Goal: Information Seeking & Learning: Understand process/instructions

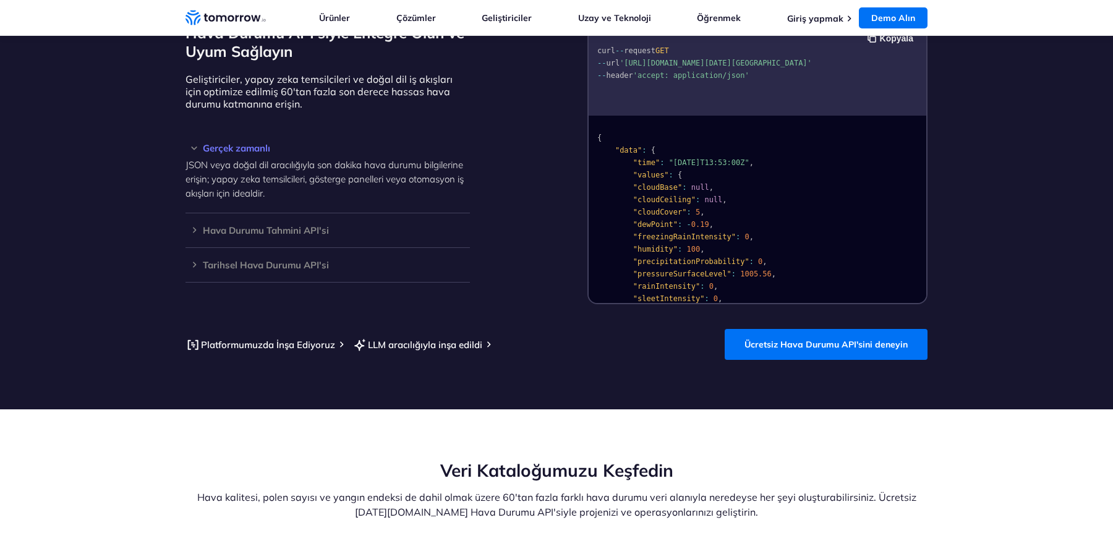
click at [798, 326] on section "Dünyanın En İyi Ücretsiz LLM Hazır Hava Durumu API'siyle Entegre Olun ve Uyum S…" at bounding box center [556, 176] width 1113 height 466
click at [808, 336] on link "Ücretsiz Hava Durumu API'sini deneyin" at bounding box center [826, 344] width 203 height 31
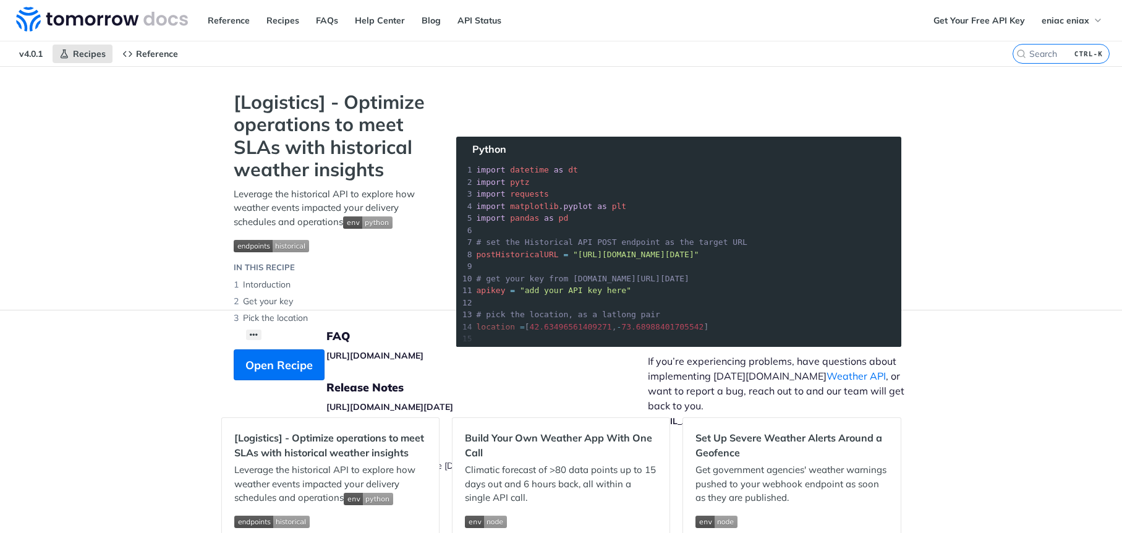
click at [0, 0] on div "​ x" at bounding box center [0, 0] width 0 height 0
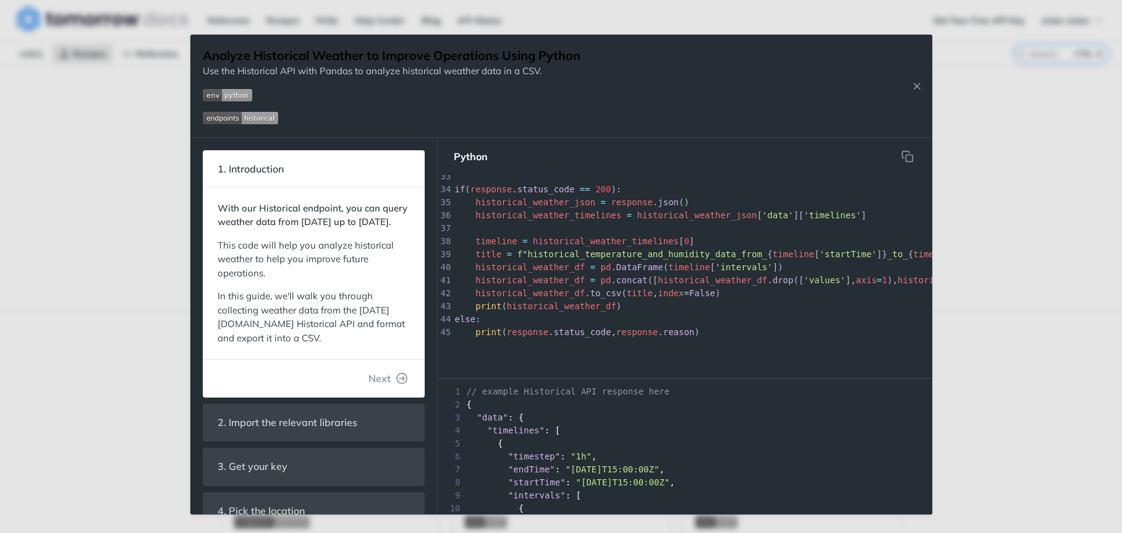
scroll to position [432, 0]
type textarea "else: print(response.status_code, response.reason)"
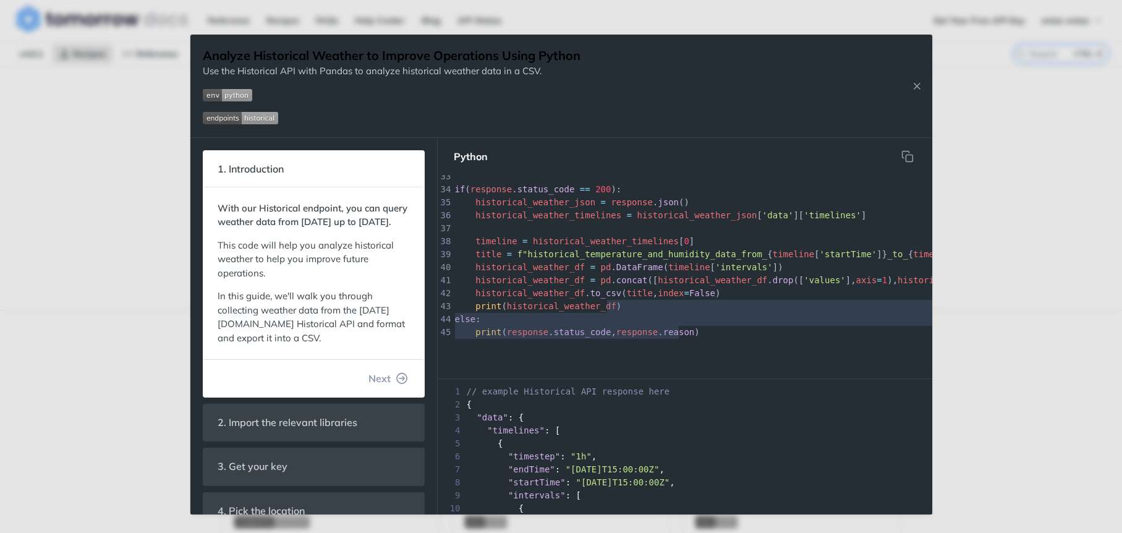
drag, startPoint x: 694, startPoint y: 334, endPoint x: 640, endPoint y: 301, distance: 63.8
click at [627, 293] on div "x 23 "startTime" : start_time , 24 "endTime" : end_time , 25 } 26 headers = { 2…" at bounding box center [701, 273] width 526 height 197
click at [696, 326] on pre "print ( response . status_code , response . reason )" at bounding box center [858, 332] width 811 height 13
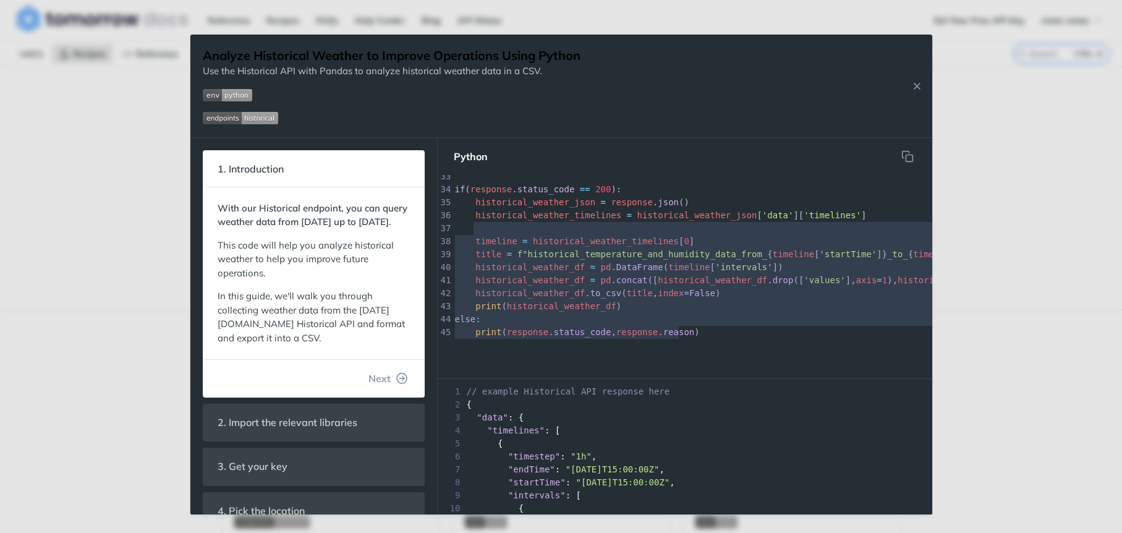
click at [675, 322] on div "x 23 "startTime" : start_time , 24 "endTime" : end_time , 25 } 26 headers = { 2…" at bounding box center [858, 189] width 811 height 299
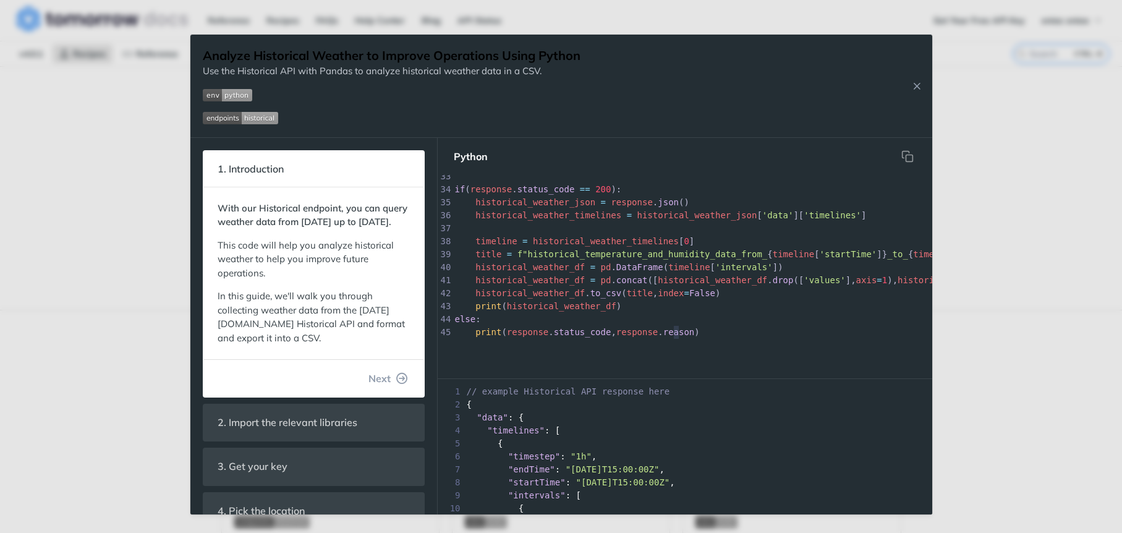
type textarea "n)"
click at [693, 328] on pre "print ( response . status_code , response . reason )" at bounding box center [858, 332] width 811 height 13
type textarea "else: print(response.status_code, response.reason)"
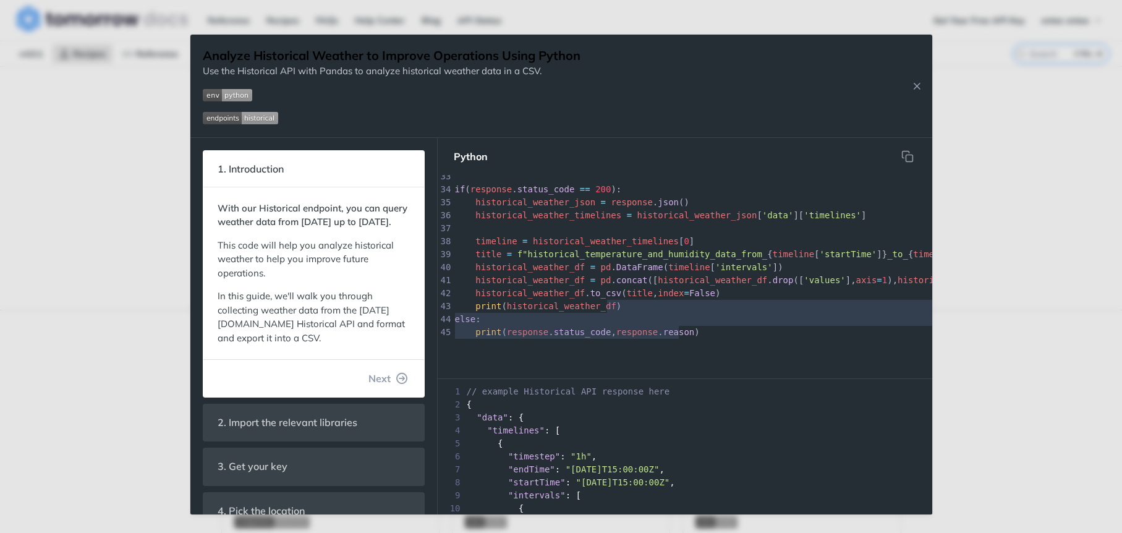
drag, startPoint x: 695, startPoint y: 320, endPoint x: 707, endPoint y: 302, distance: 22.0
click at [667, 291] on div "x 23 "startTime" : start_time , 24 "endTime" : end_time , 25 } 26 headers = { 2…" at bounding box center [858, 189] width 811 height 299
click at [793, 350] on div "x 23 "startTime" : start_time , 24 "endTime" : end_time , 25 } 26 headers = { 2…" at bounding box center [701, 273] width 526 height 197
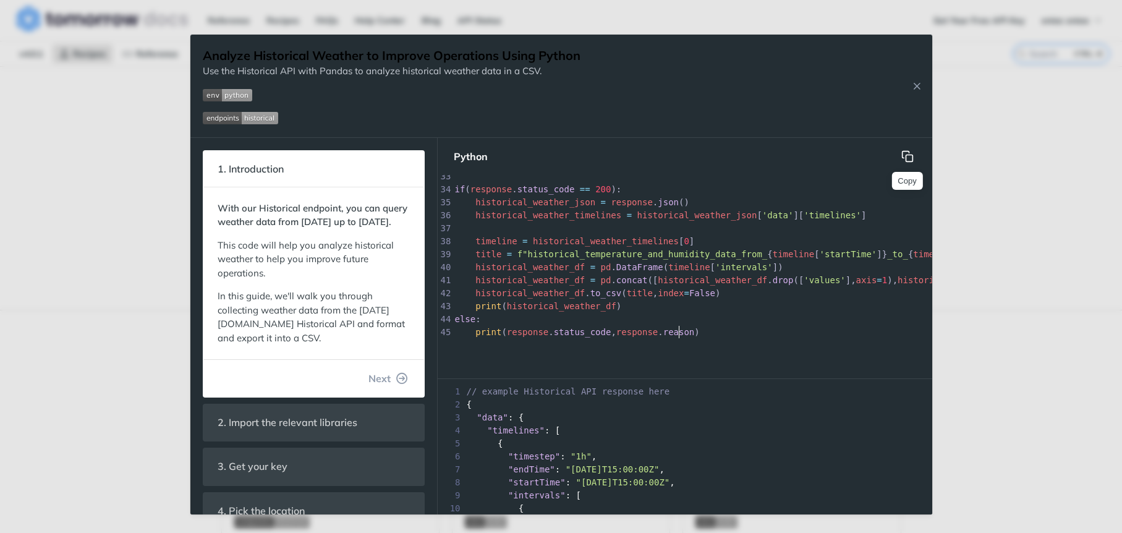
click at [904, 161] on icon "hidden" at bounding box center [908, 156] width 12 height 12
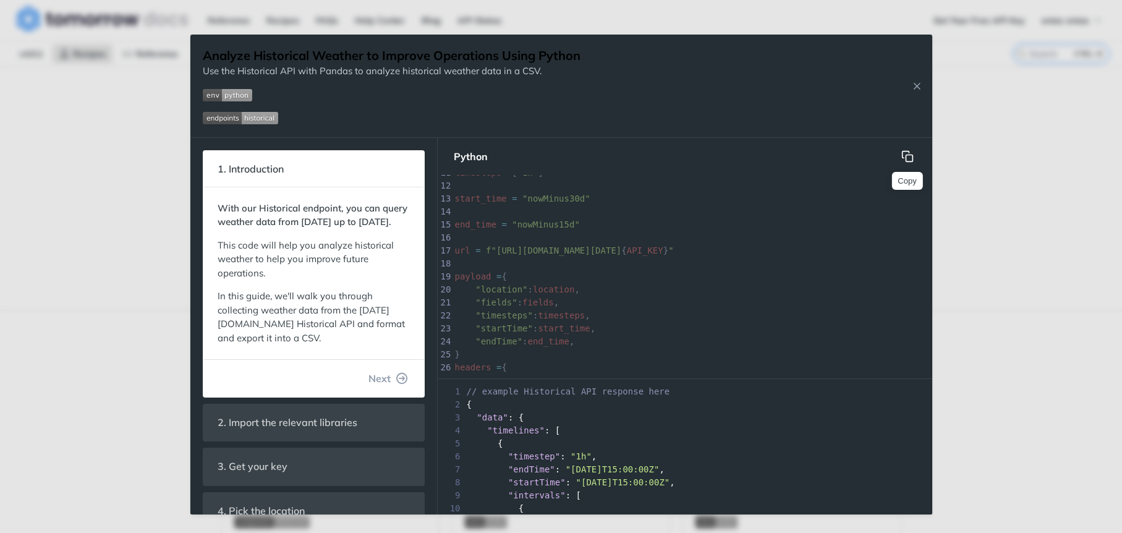
scroll to position [62, 0]
click at [973, 192] on div "Analyze Historical Weather to Improve Operations Using Python Use the Historica…" at bounding box center [561, 266] width 1122 height 533
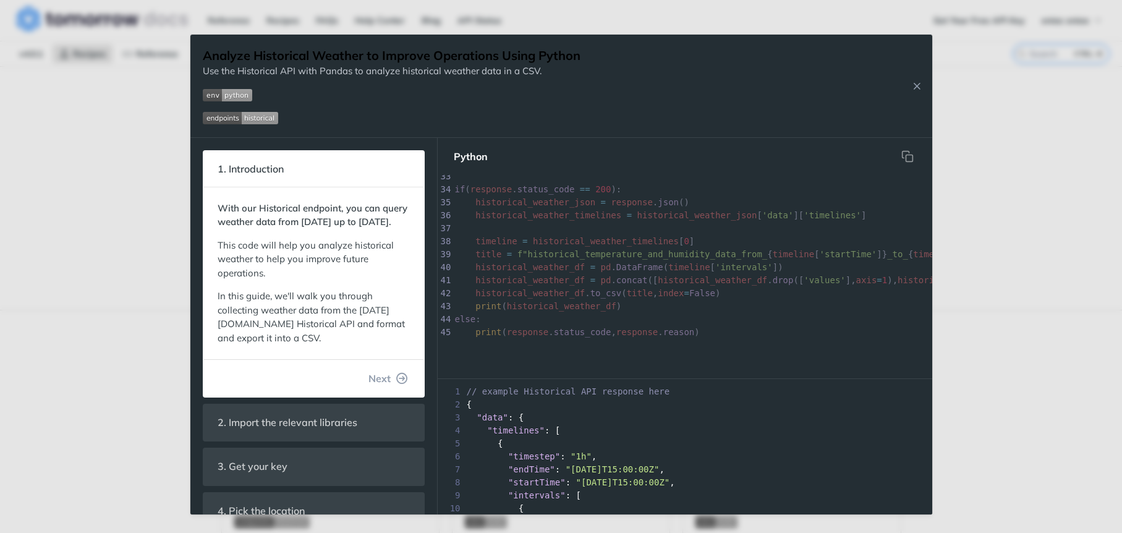
click at [710, 336] on div "45 1 import pandas as pd 2 import requests 3 import datetime 4 ​ 5 API_KEY = 'Y…" at bounding box center [874, 51] width 842 height 599
type textarea "historical_temperature_and_humidity_data_from_{timeline['startTime']}_to_{timel…"
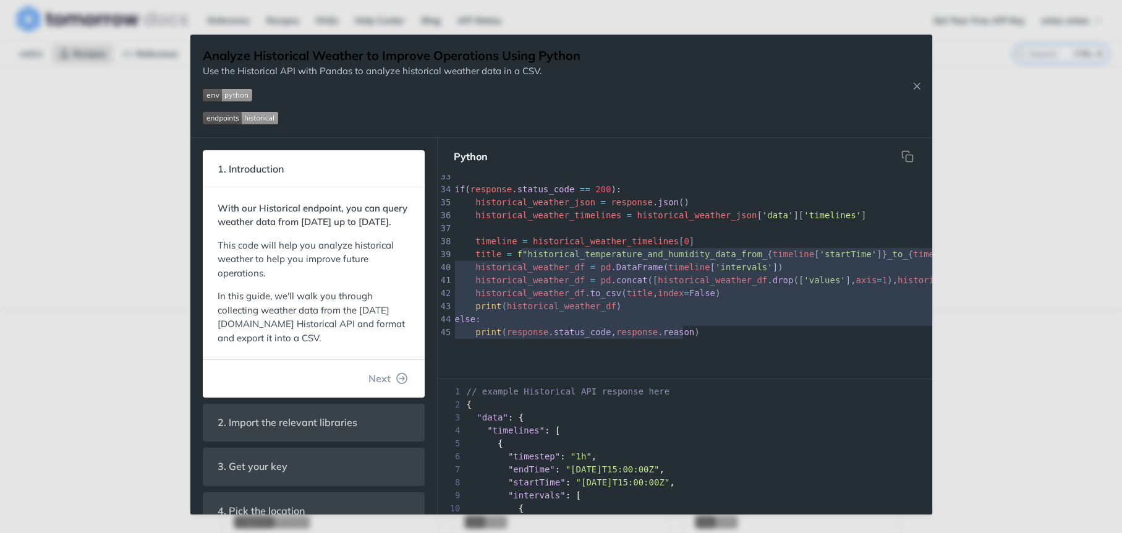
click at [590, 240] on div "x 1 import pandas as pd 2 import requests 3 import datetime 4 ​ 5 API_KEY = 'Yo…" at bounding box center [858, 47] width 811 height 584
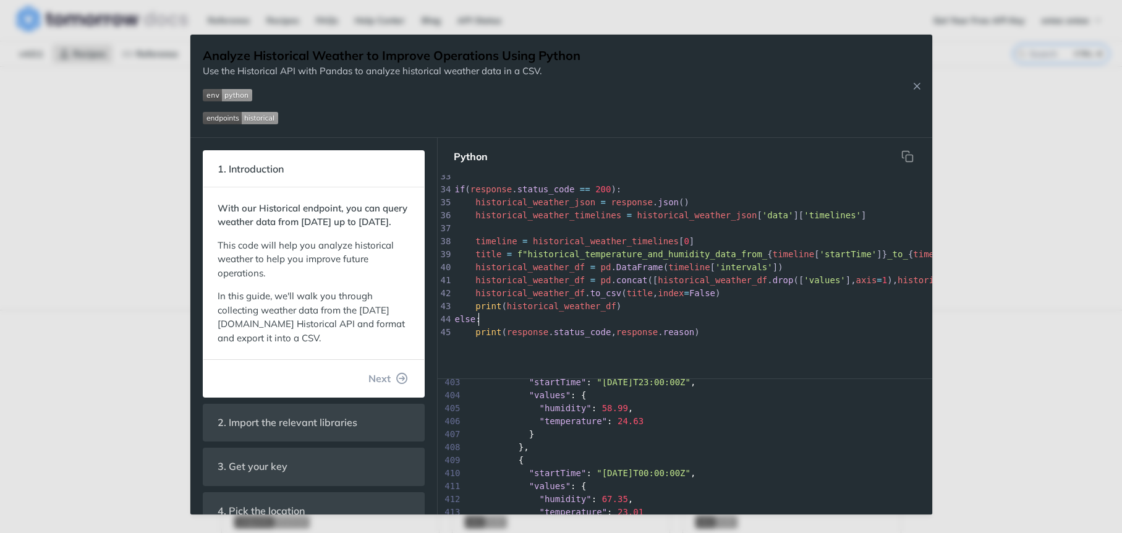
scroll to position [5256, 0]
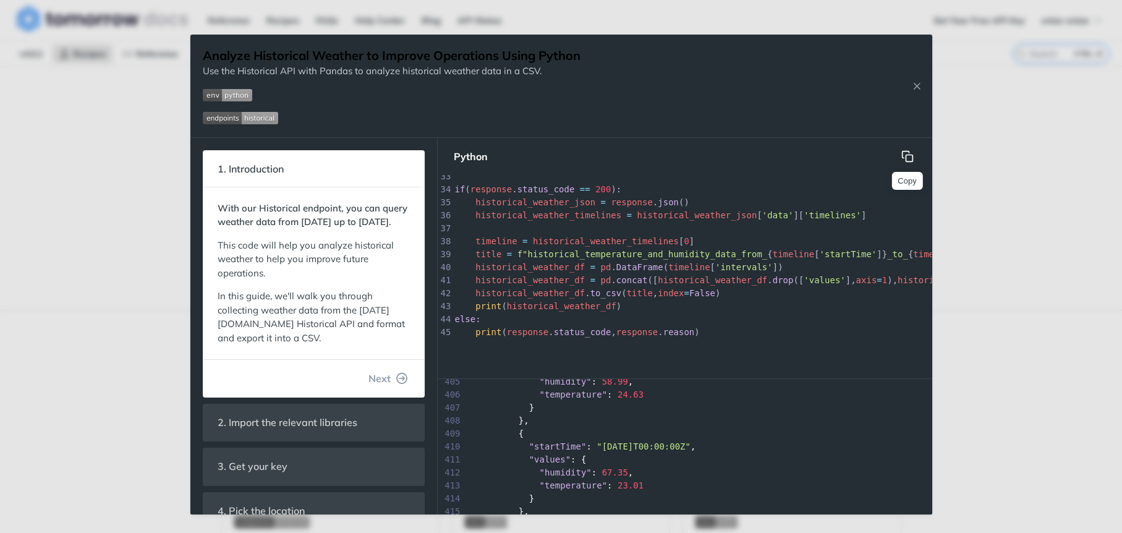
click at [905, 161] on icon "hidden" at bounding box center [908, 156] width 12 height 12
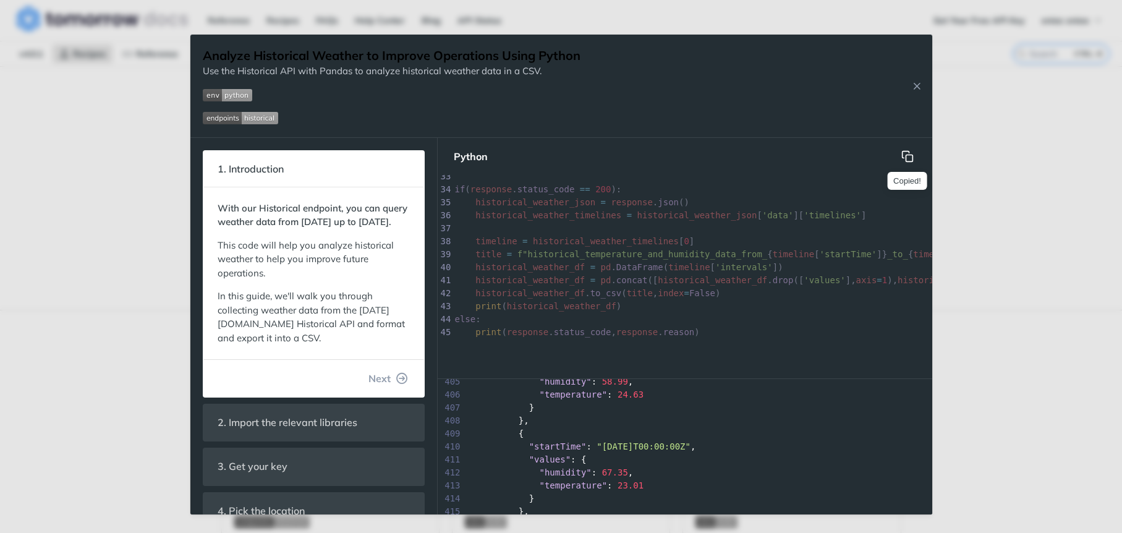
scroll to position [423, 0]
drag, startPoint x: 91, startPoint y: 130, endPoint x: 101, endPoint y: 1, distance: 129.7
click at [91, 130] on div "Analyze Historical Weather to Improve Operations Using Python Use the Historica…" at bounding box center [561, 266] width 1122 height 533
